Goal: Information Seeking & Learning: Check status

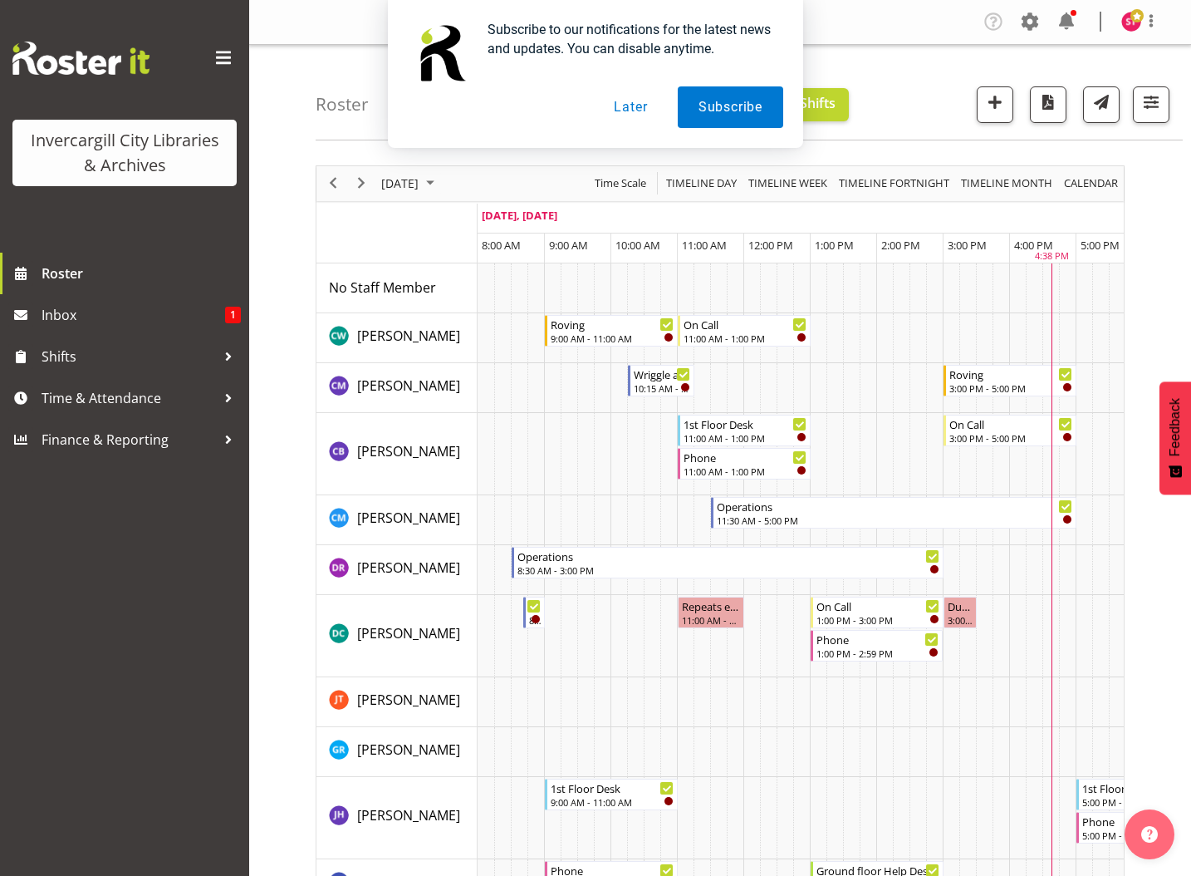
click at [631, 106] on button "Later" at bounding box center [630, 107] width 75 height 42
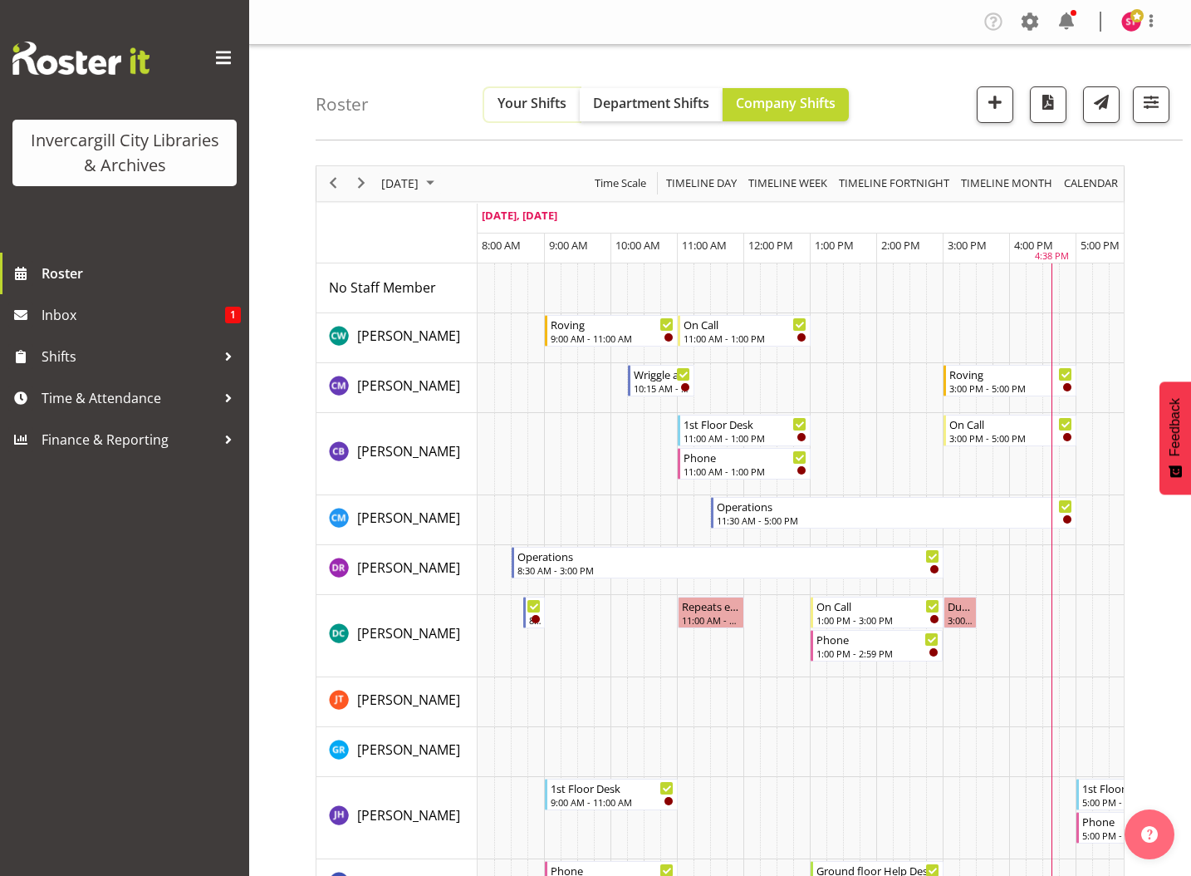
click at [527, 106] on span "Your Shifts" at bounding box center [532, 103] width 69 height 18
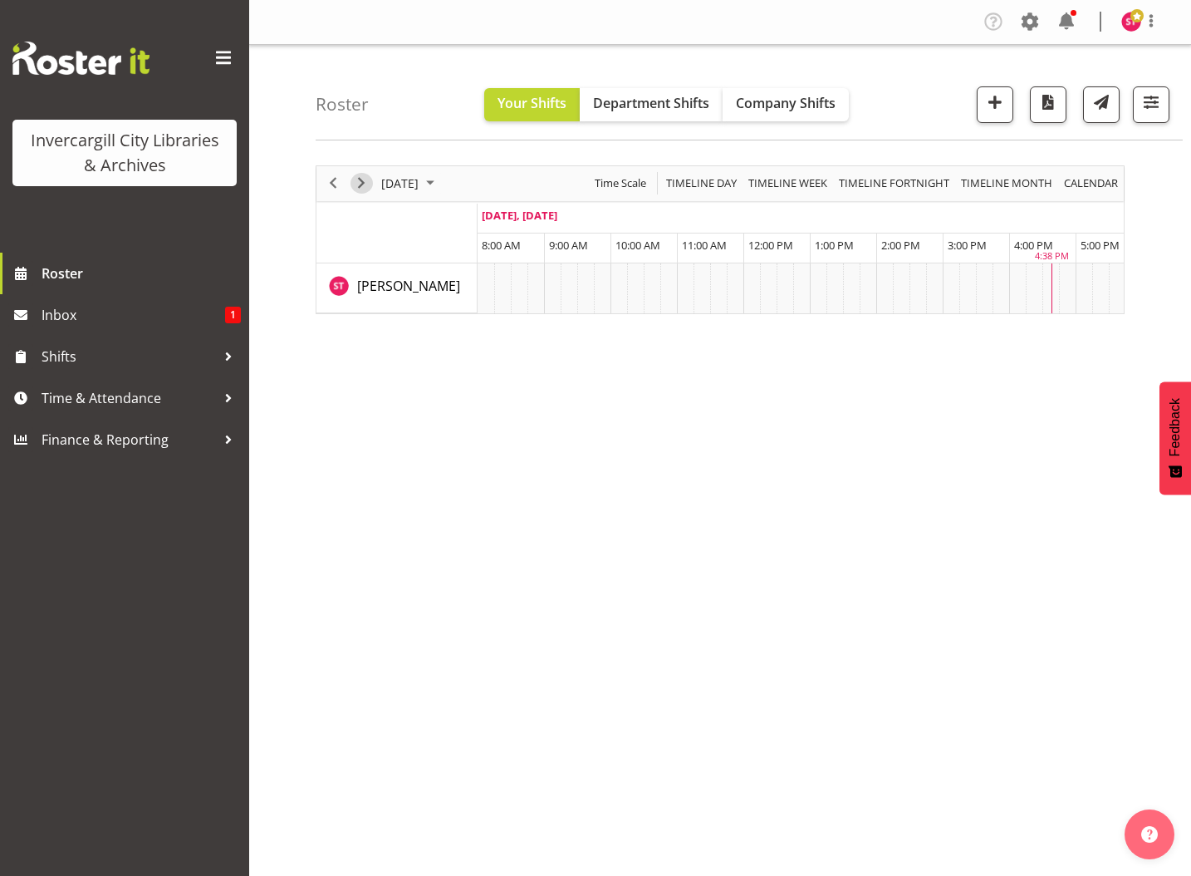
click at [366, 184] on span "Next" at bounding box center [361, 183] width 20 height 21
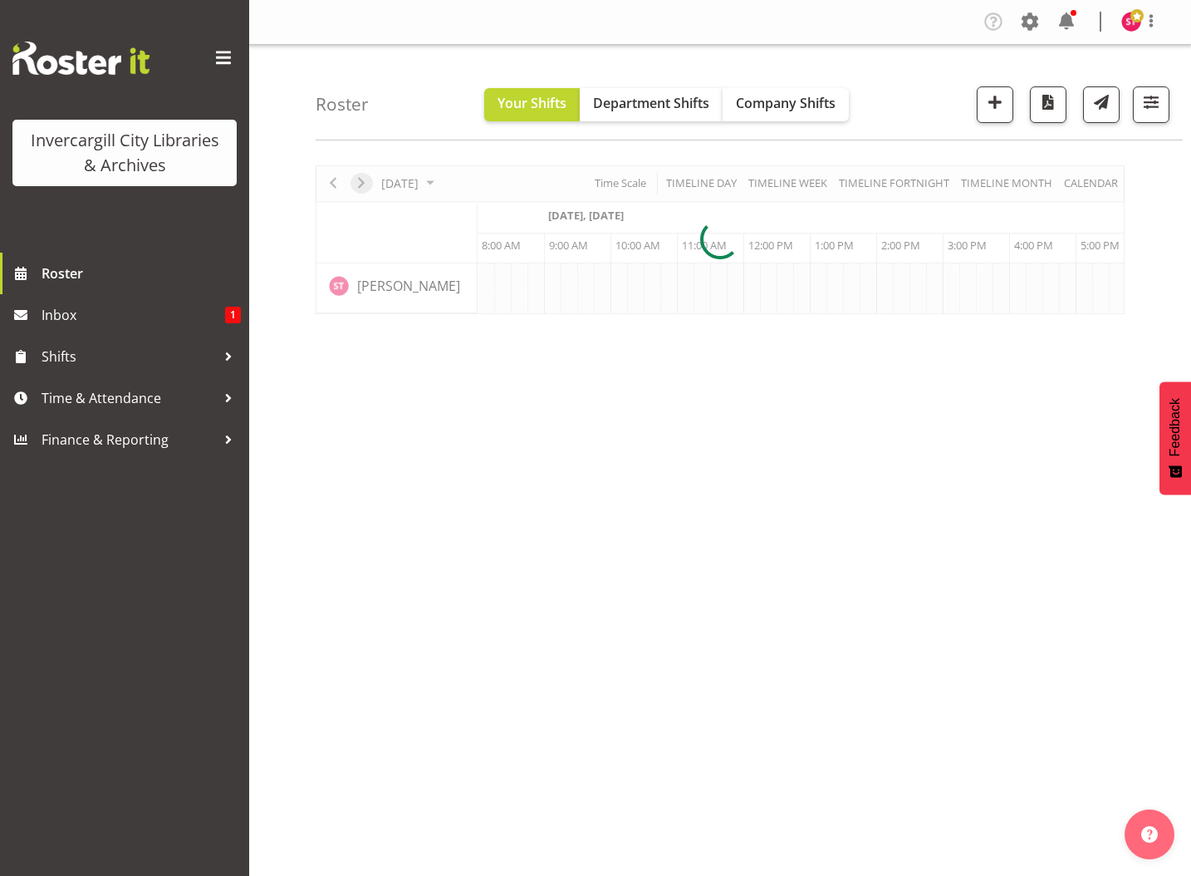
scroll to position [0, 66]
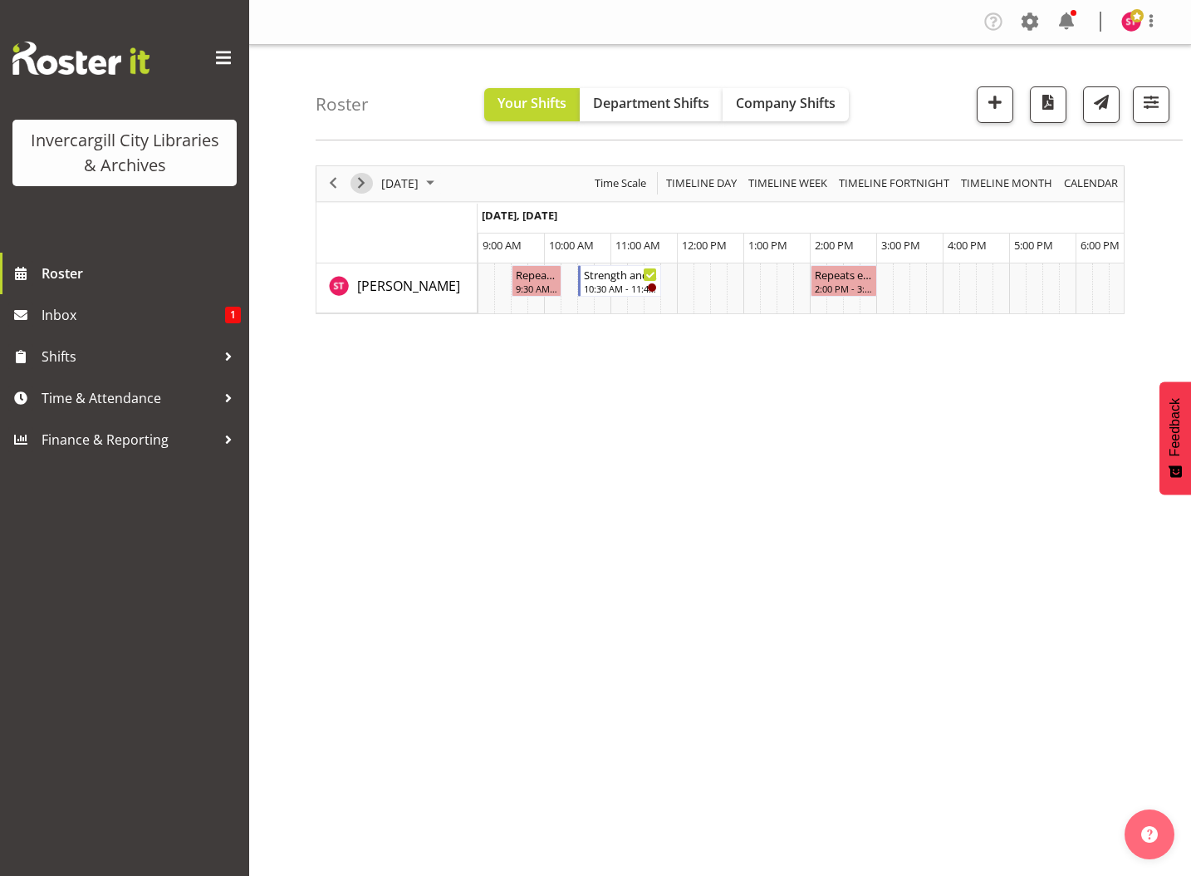
click at [366, 184] on span "Next" at bounding box center [361, 183] width 20 height 21
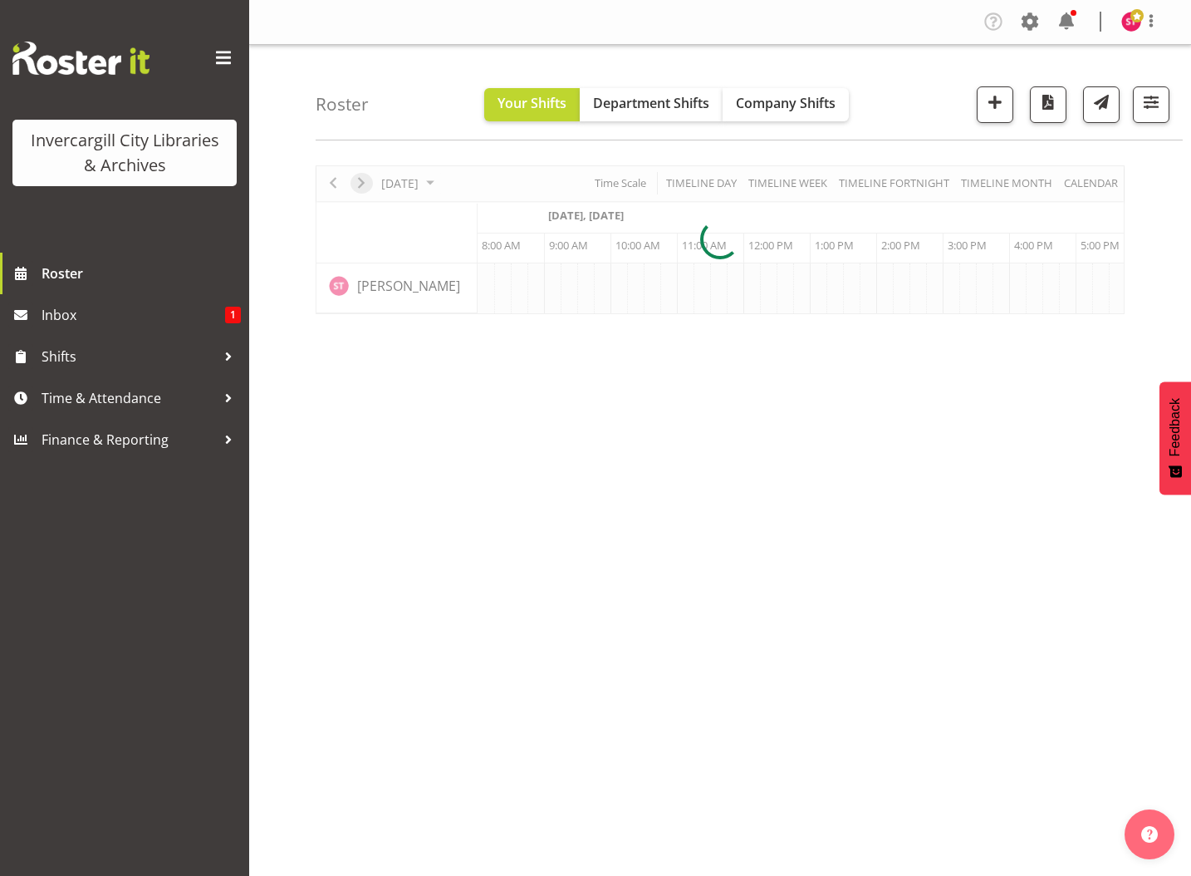
scroll to position [0, 66]
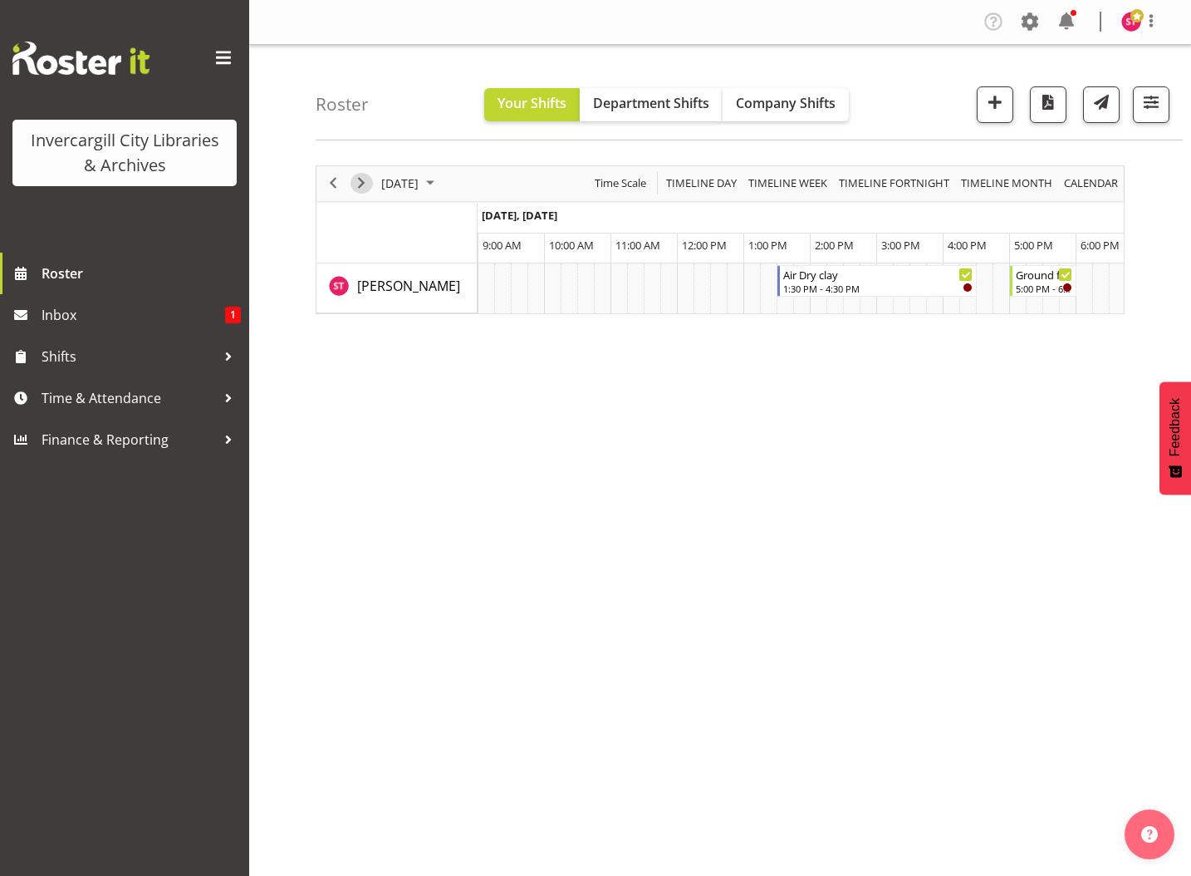
click at [366, 185] on span "Next" at bounding box center [361, 183] width 20 height 21
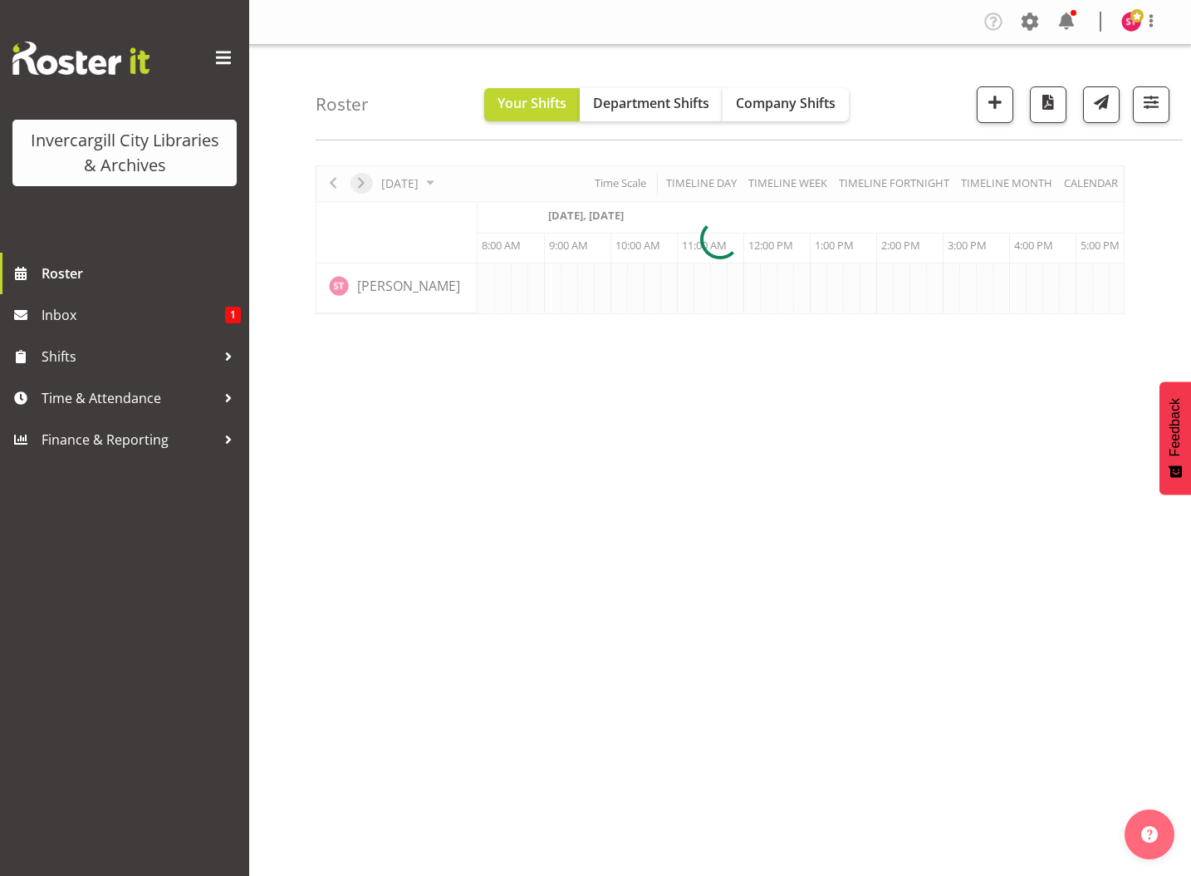
scroll to position [0, 66]
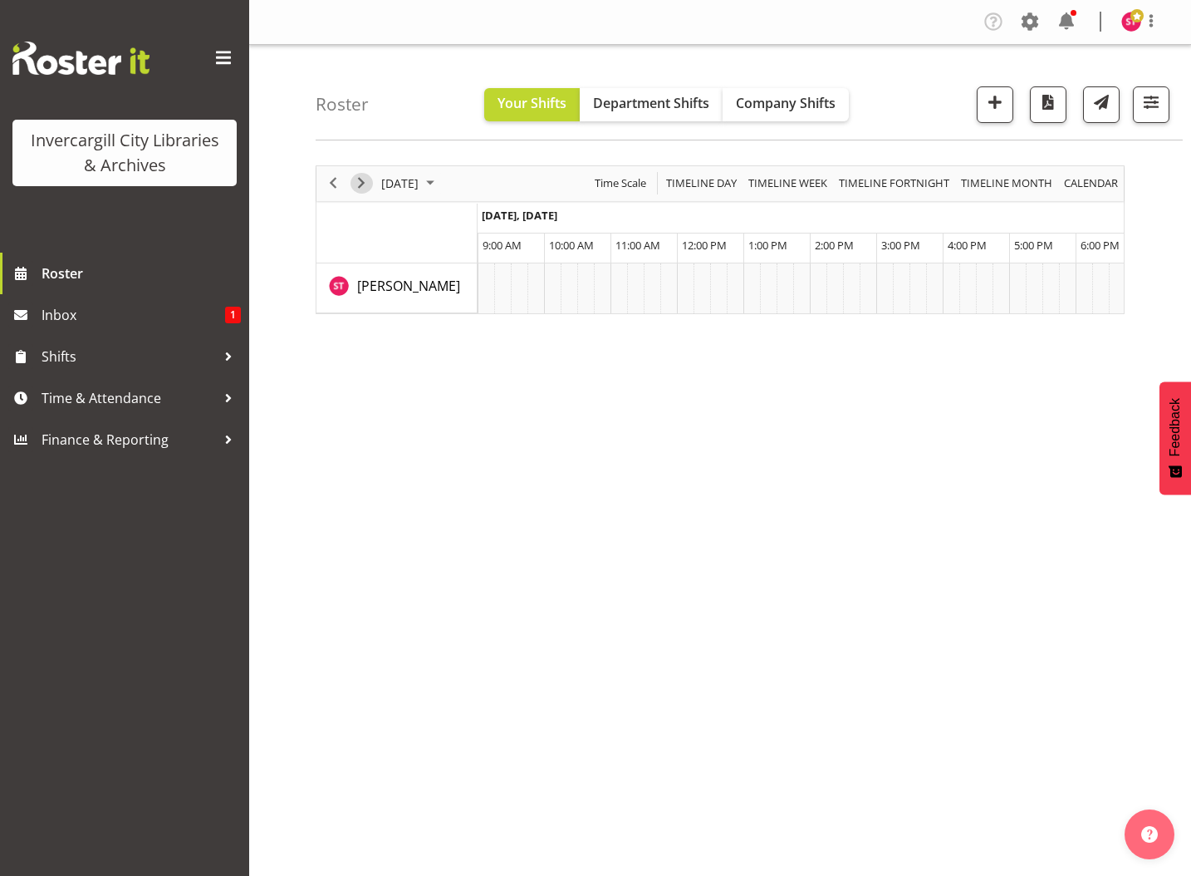
click at [366, 185] on span "Next" at bounding box center [361, 183] width 20 height 21
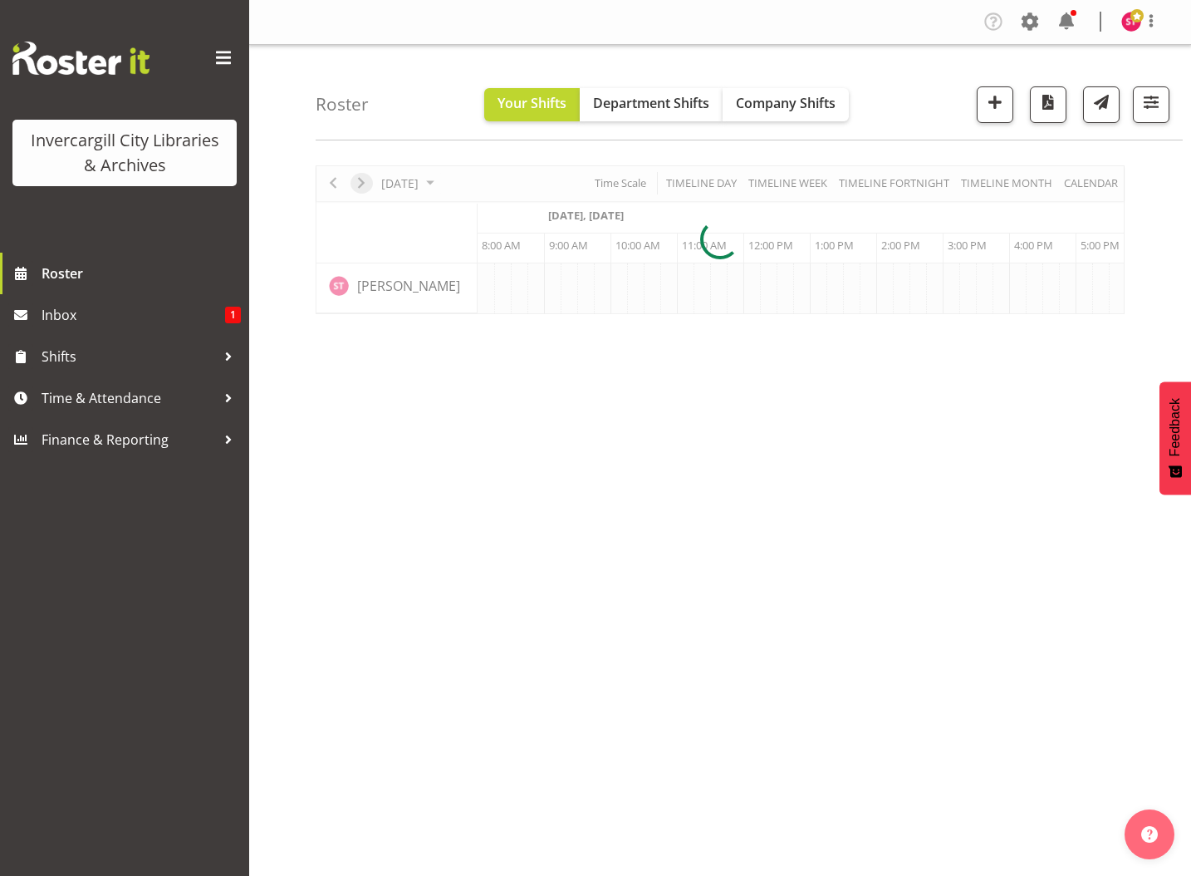
scroll to position [0, 66]
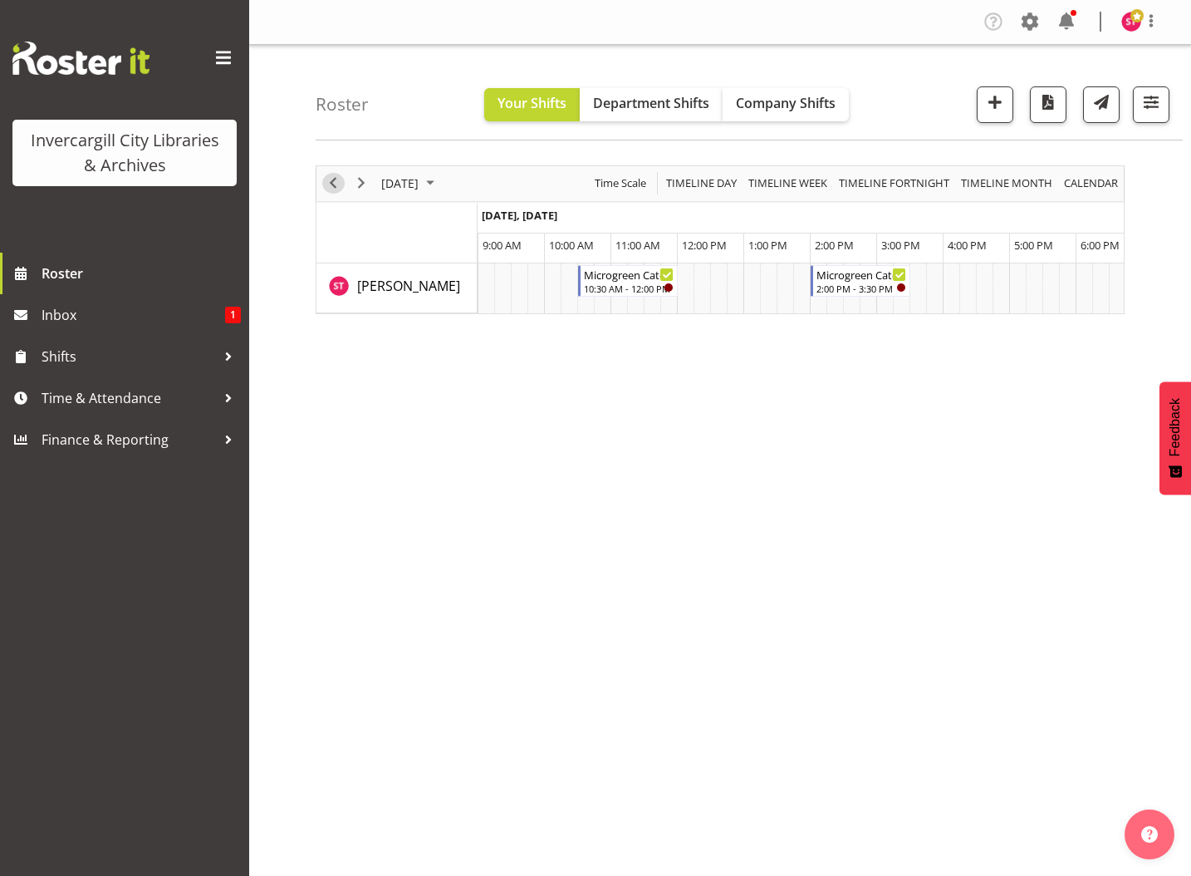
click at [337, 183] on span "Previous" at bounding box center [333, 183] width 20 height 21
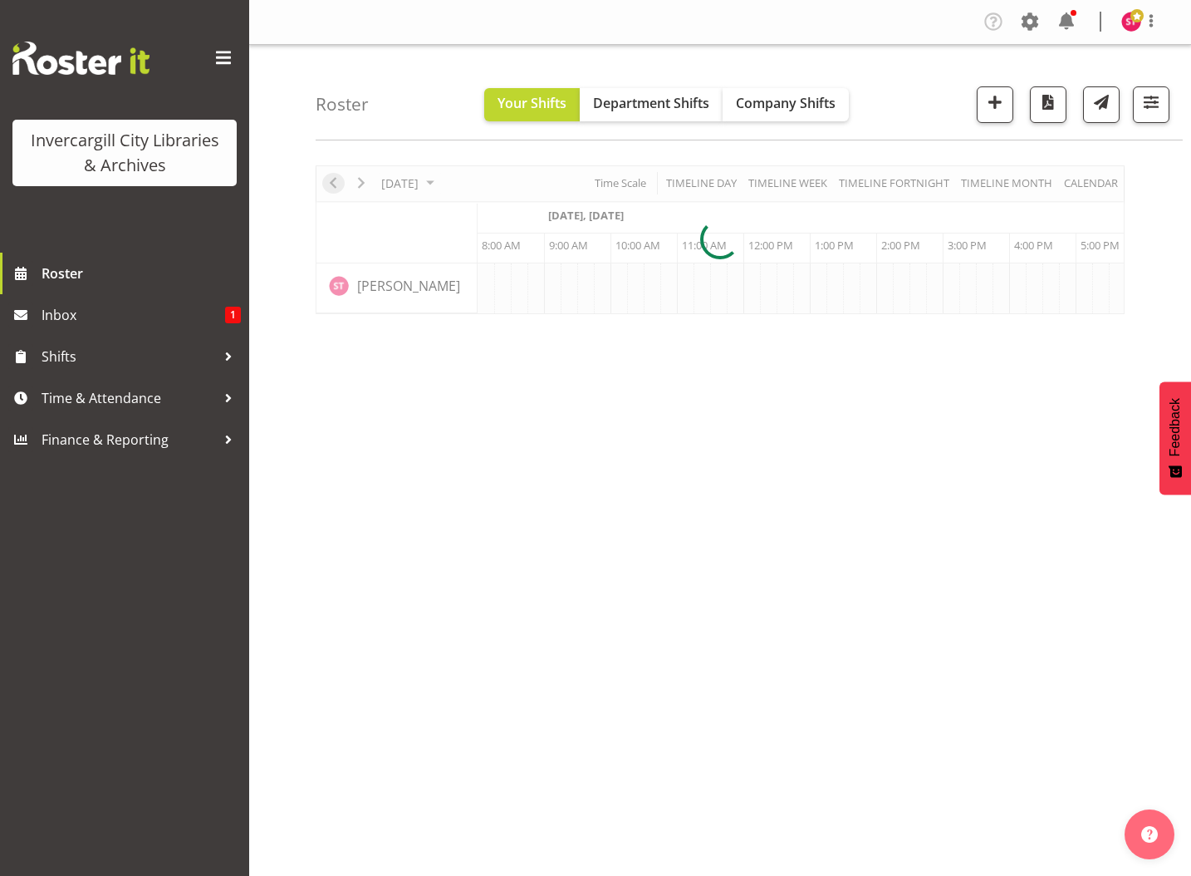
scroll to position [0, 66]
